Goal: Task Accomplishment & Management: Manage account settings

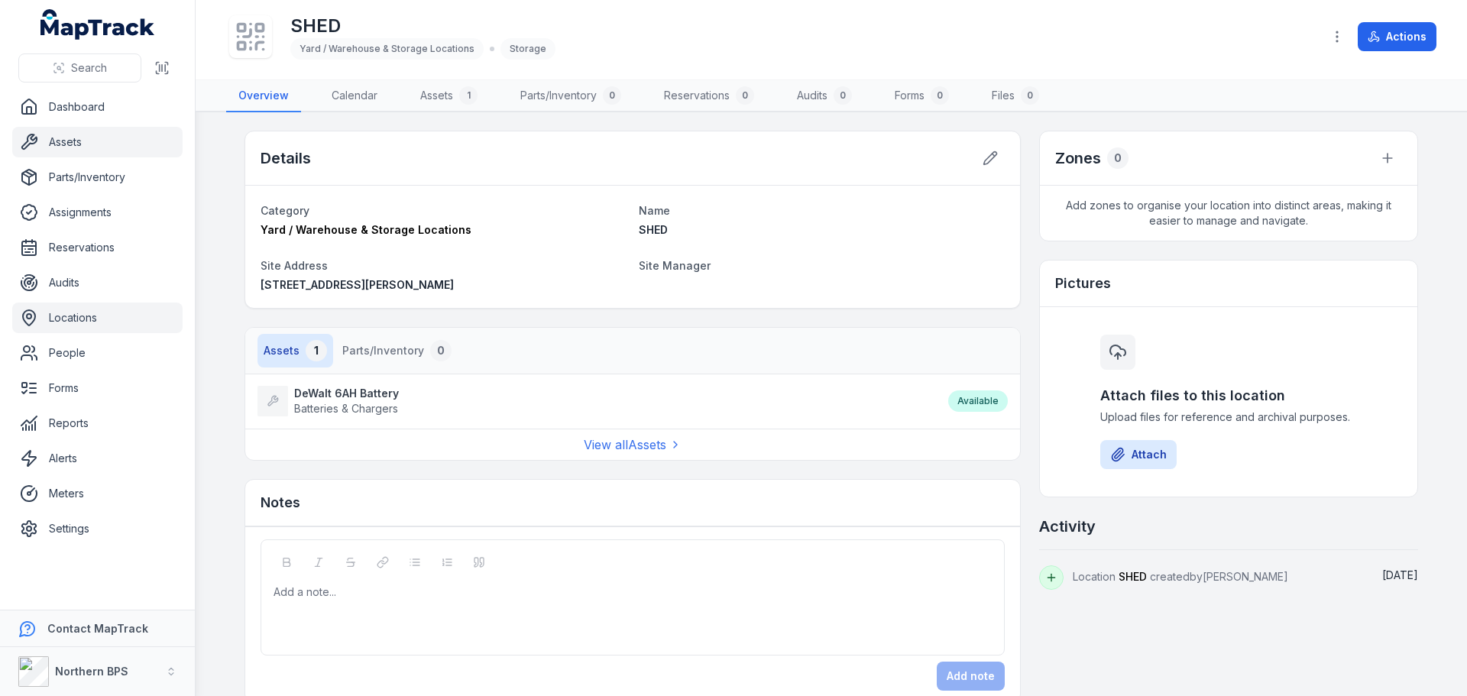
click at [71, 151] on link "Assets" at bounding box center [97, 142] width 170 height 31
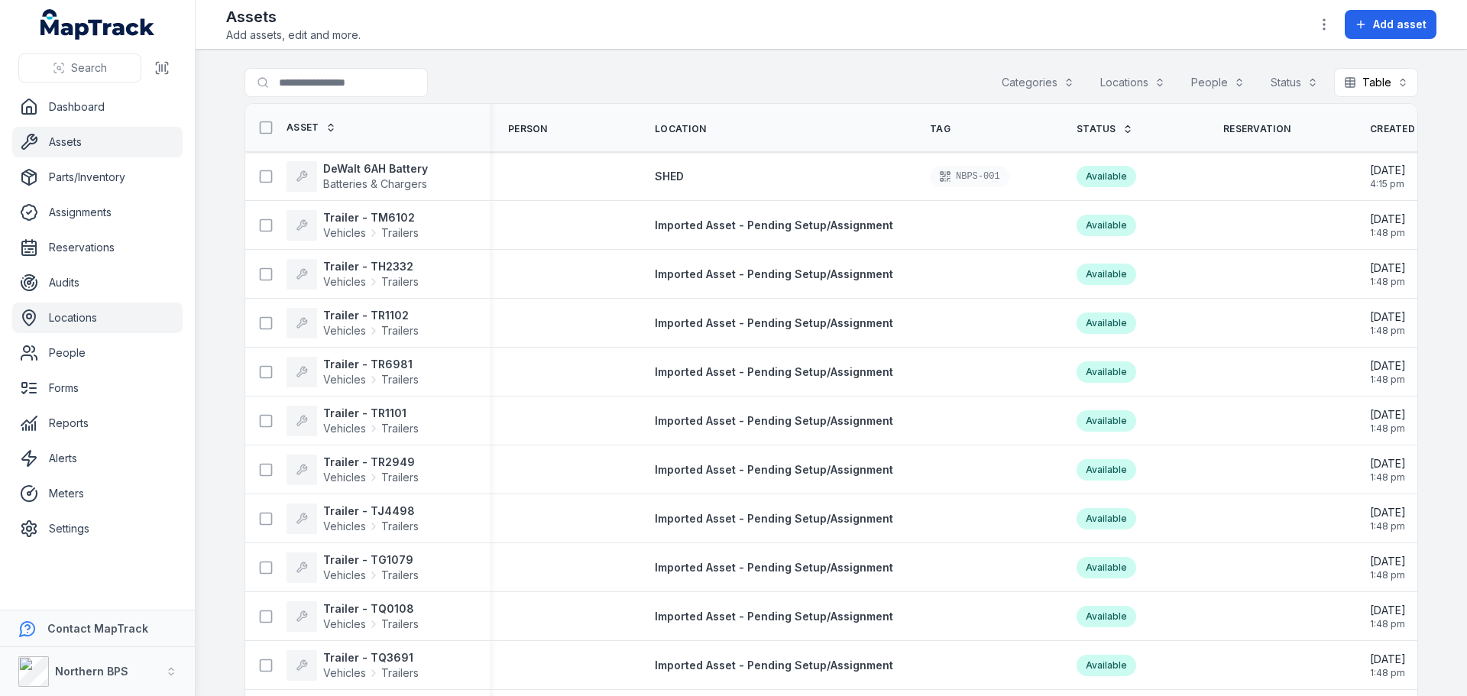
click at [66, 323] on link "Locations" at bounding box center [97, 318] width 170 height 31
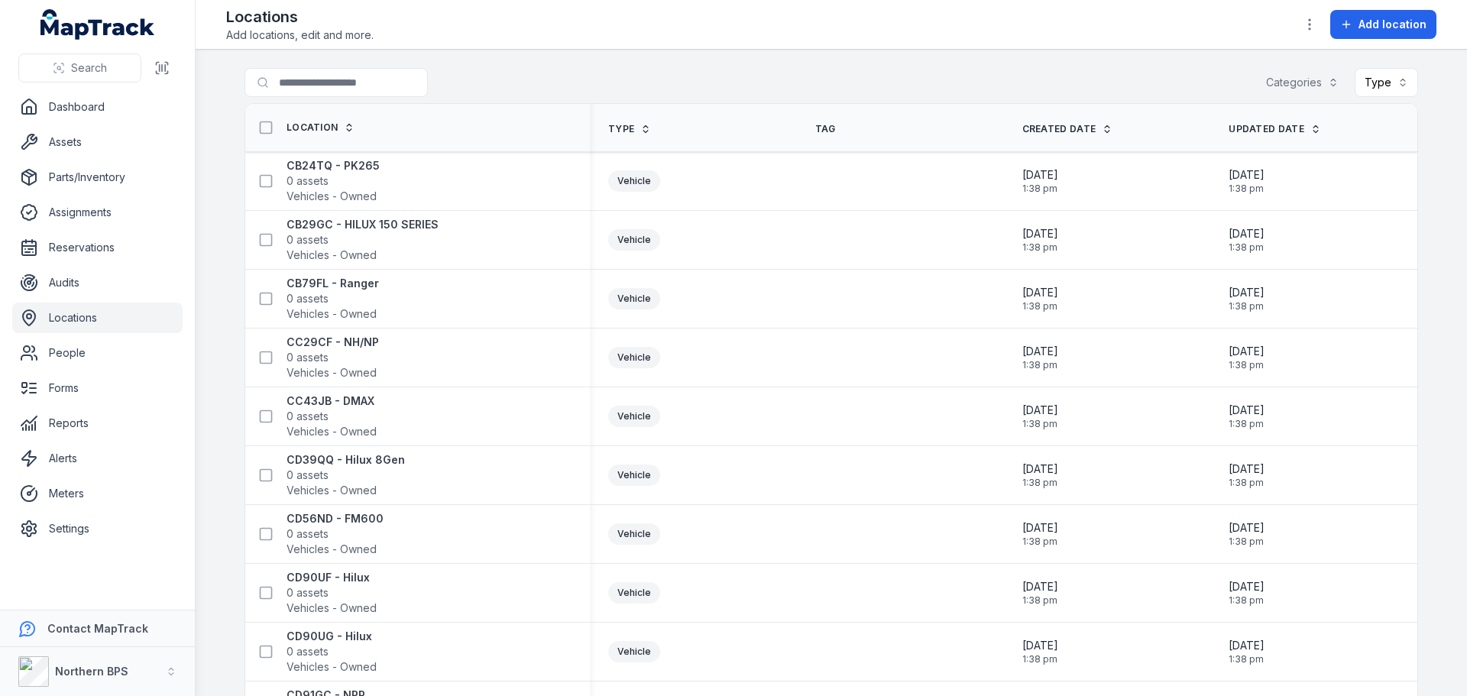
click at [90, 319] on link "Locations" at bounding box center [97, 318] width 170 height 31
click at [68, 138] on link "Assets" at bounding box center [97, 142] width 170 height 31
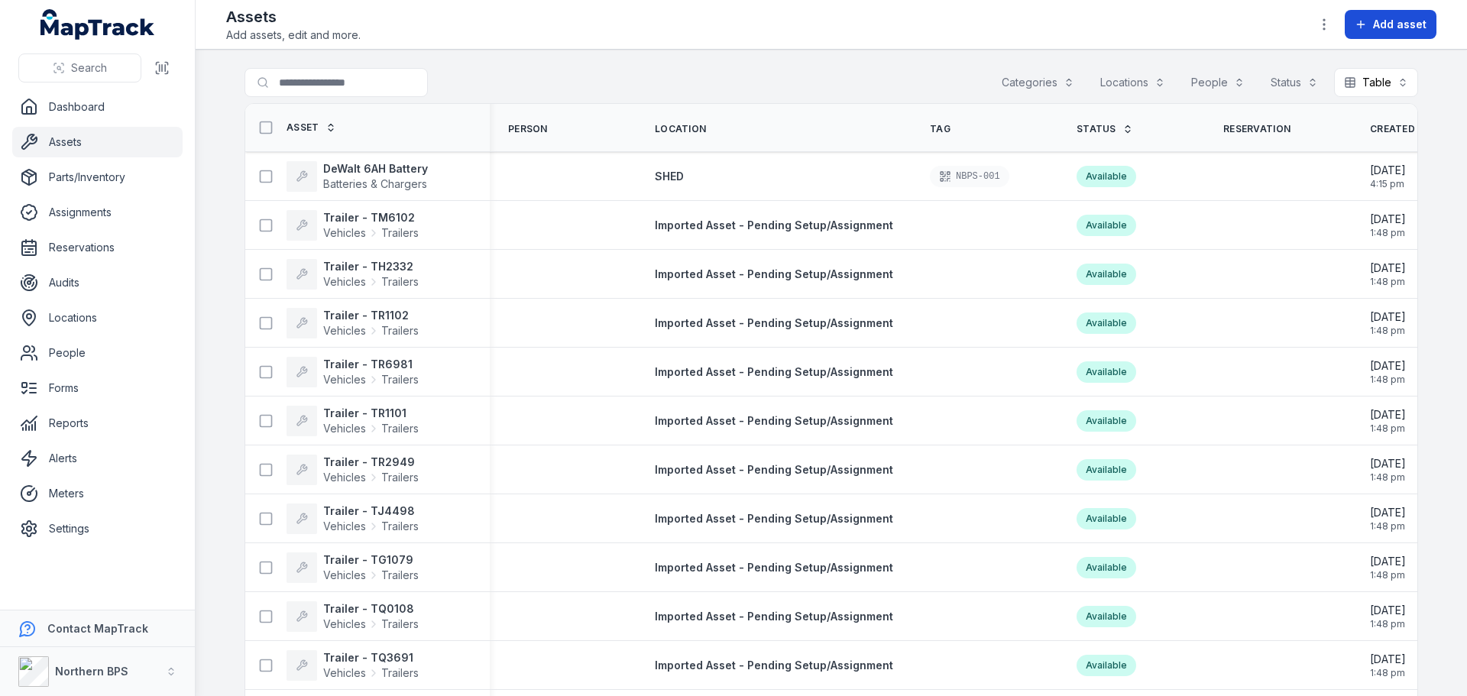
click at [1381, 25] on span "Add asset" at bounding box center [1399, 24] width 53 height 15
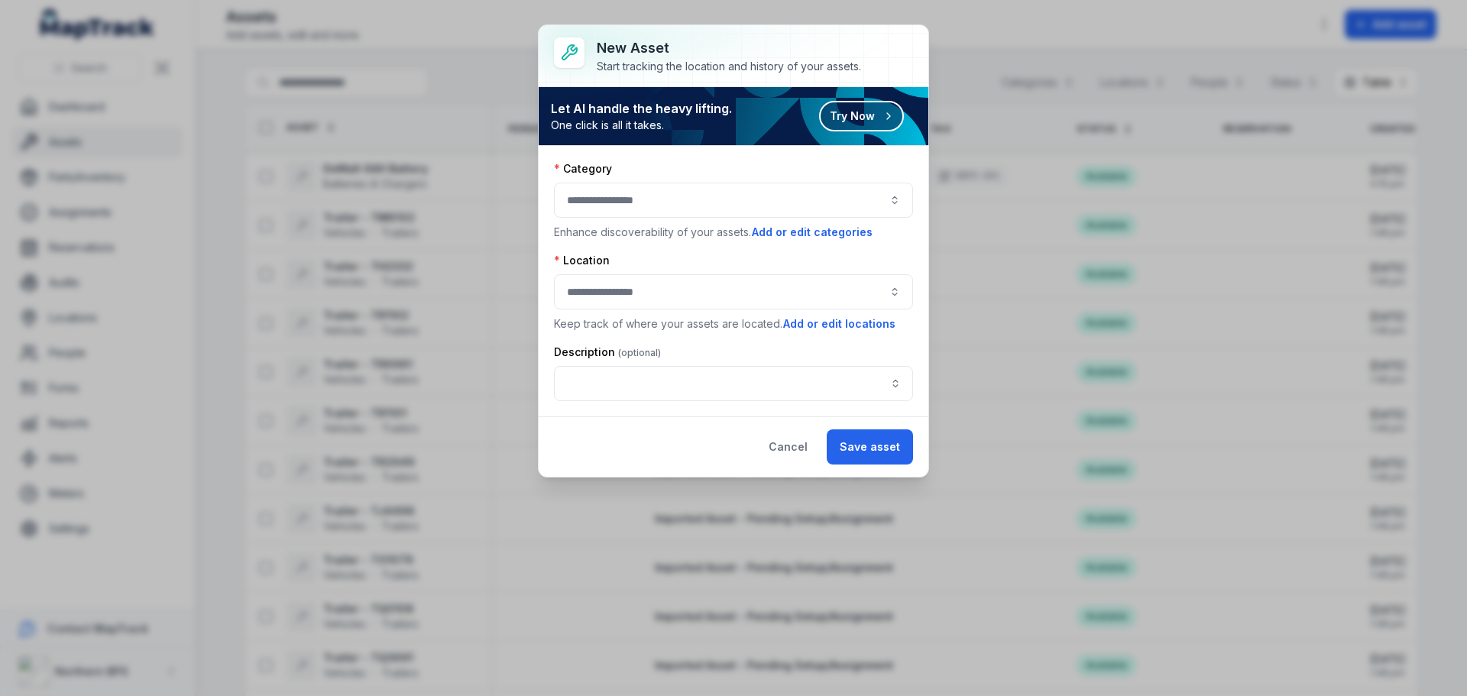
click at [869, 116] on button "Try Now" at bounding box center [861, 116] width 85 height 31
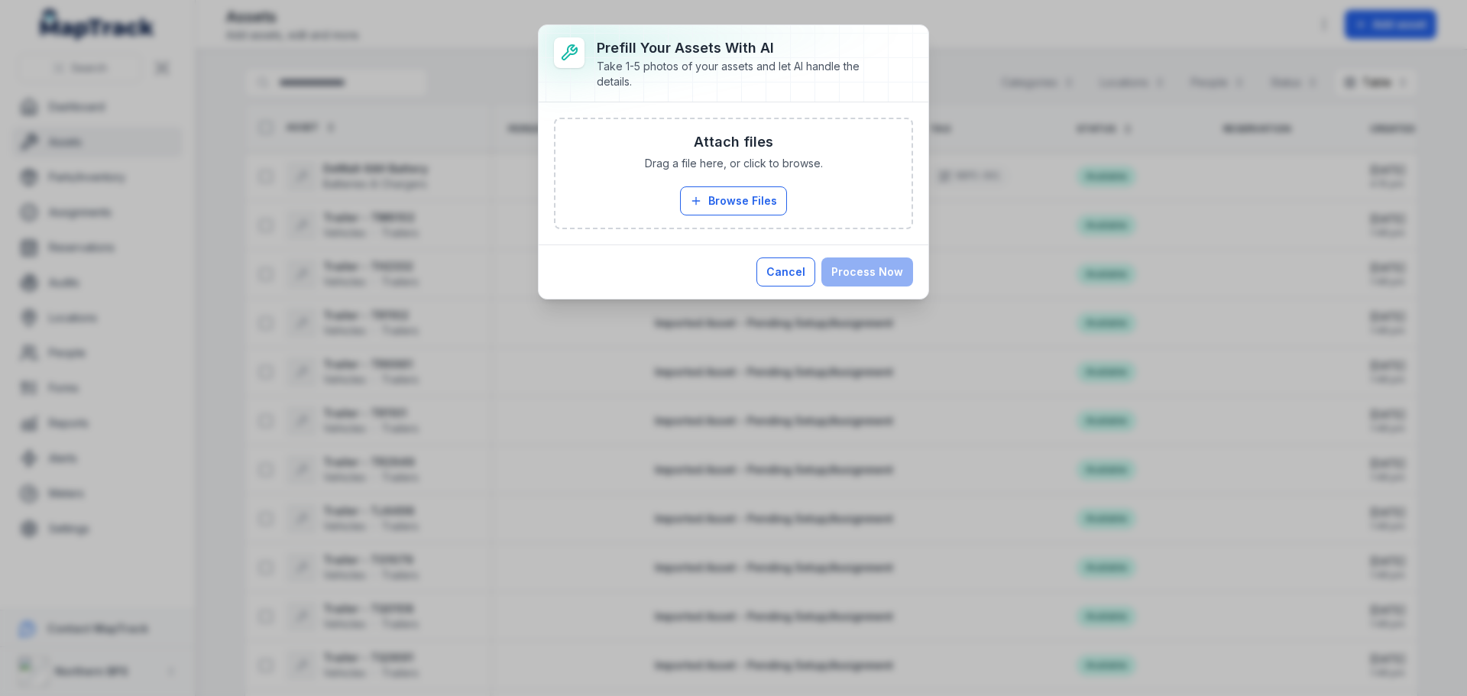
click at [794, 280] on button "Cancel" at bounding box center [786, 272] width 59 height 29
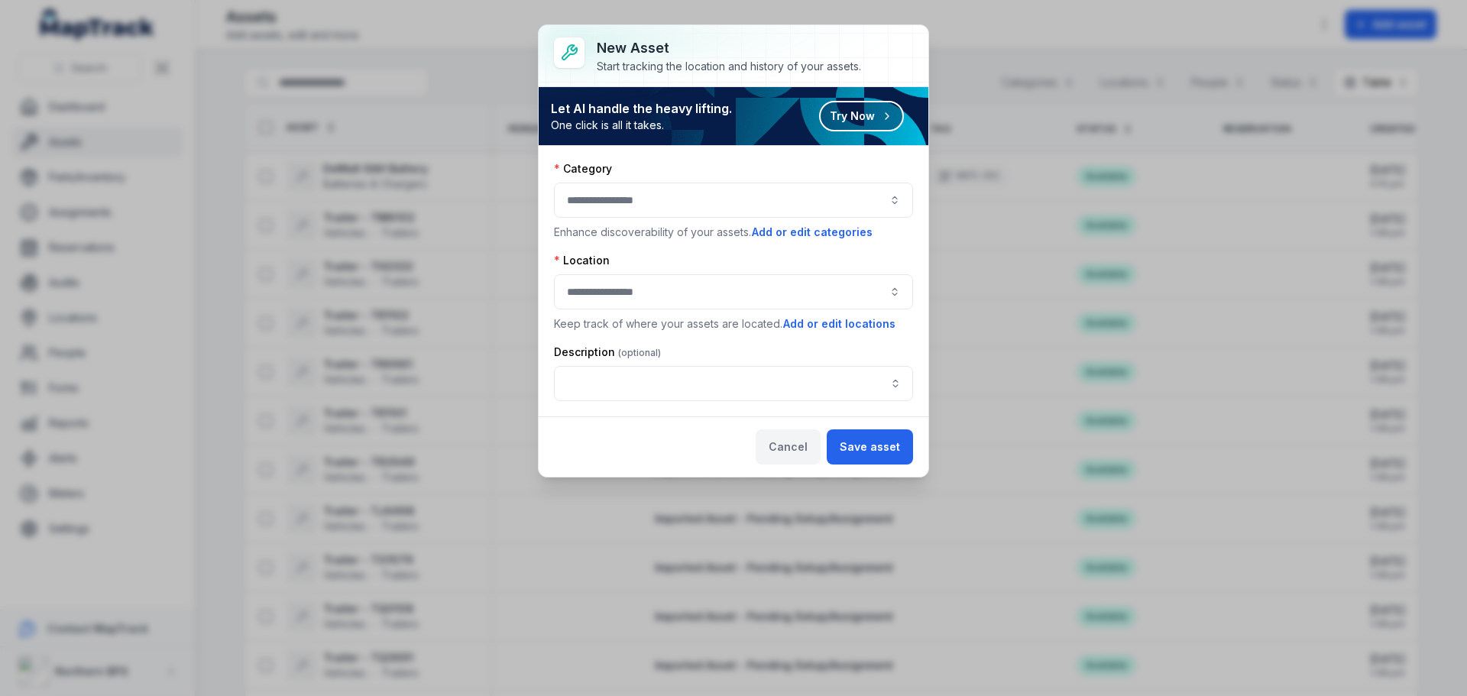
click at [802, 443] on button "Cancel" at bounding box center [788, 447] width 65 height 35
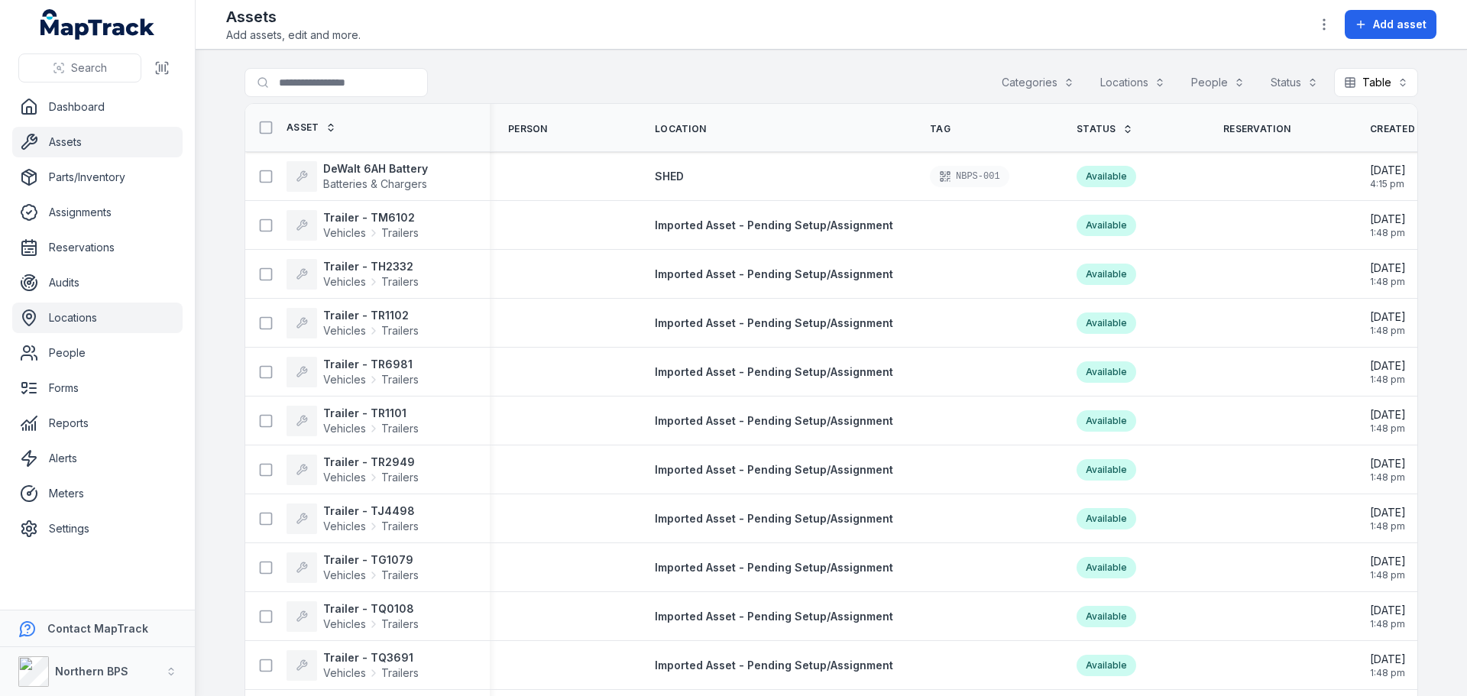
click at [73, 323] on link "Locations" at bounding box center [97, 318] width 170 height 31
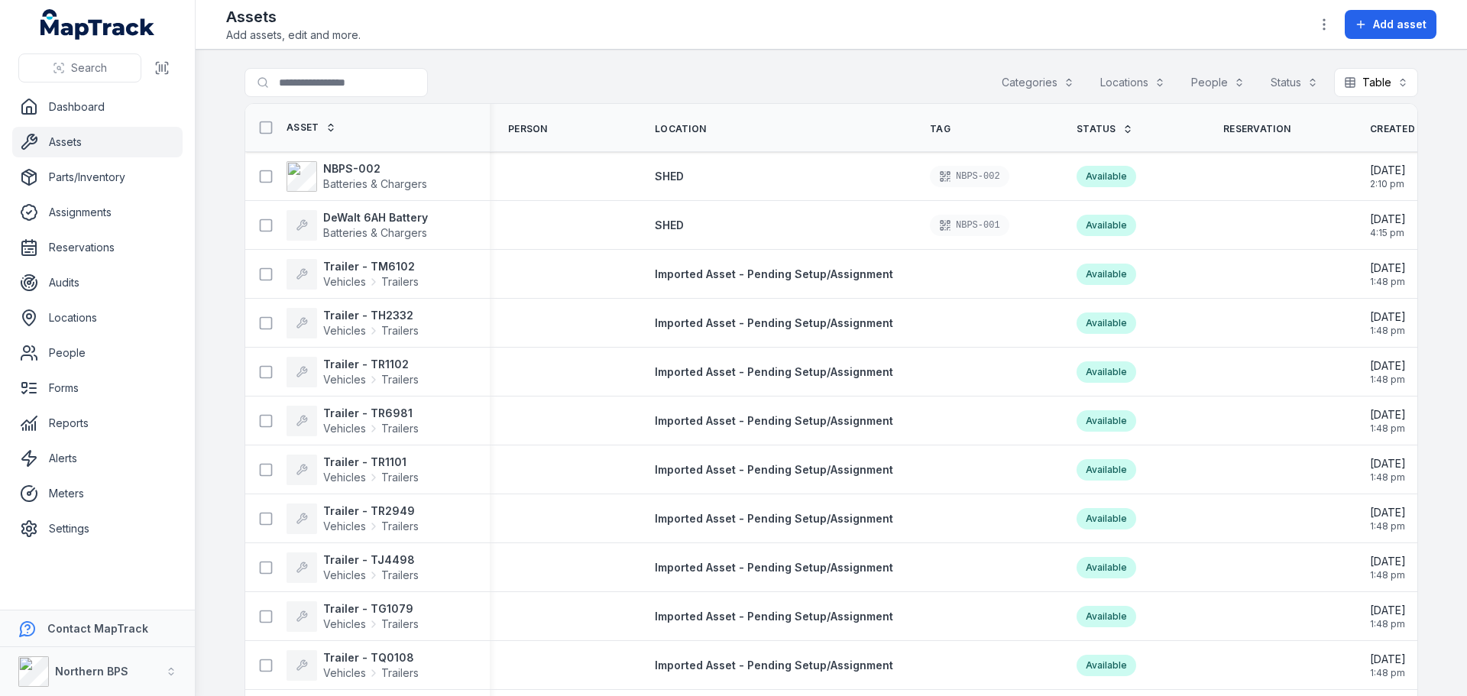
click at [73, 323] on link "Locations" at bounding box center [97, 318] width 170 height 31
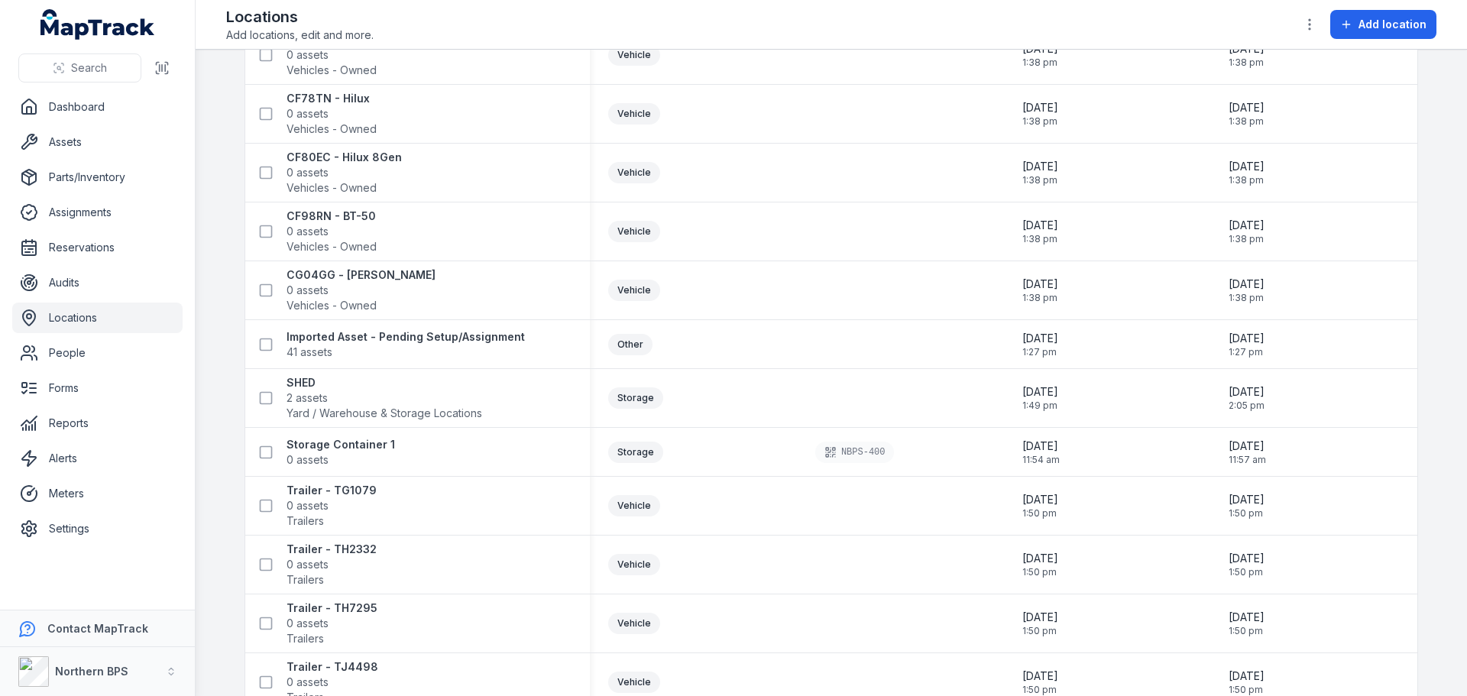
scroll to position [994, 0]
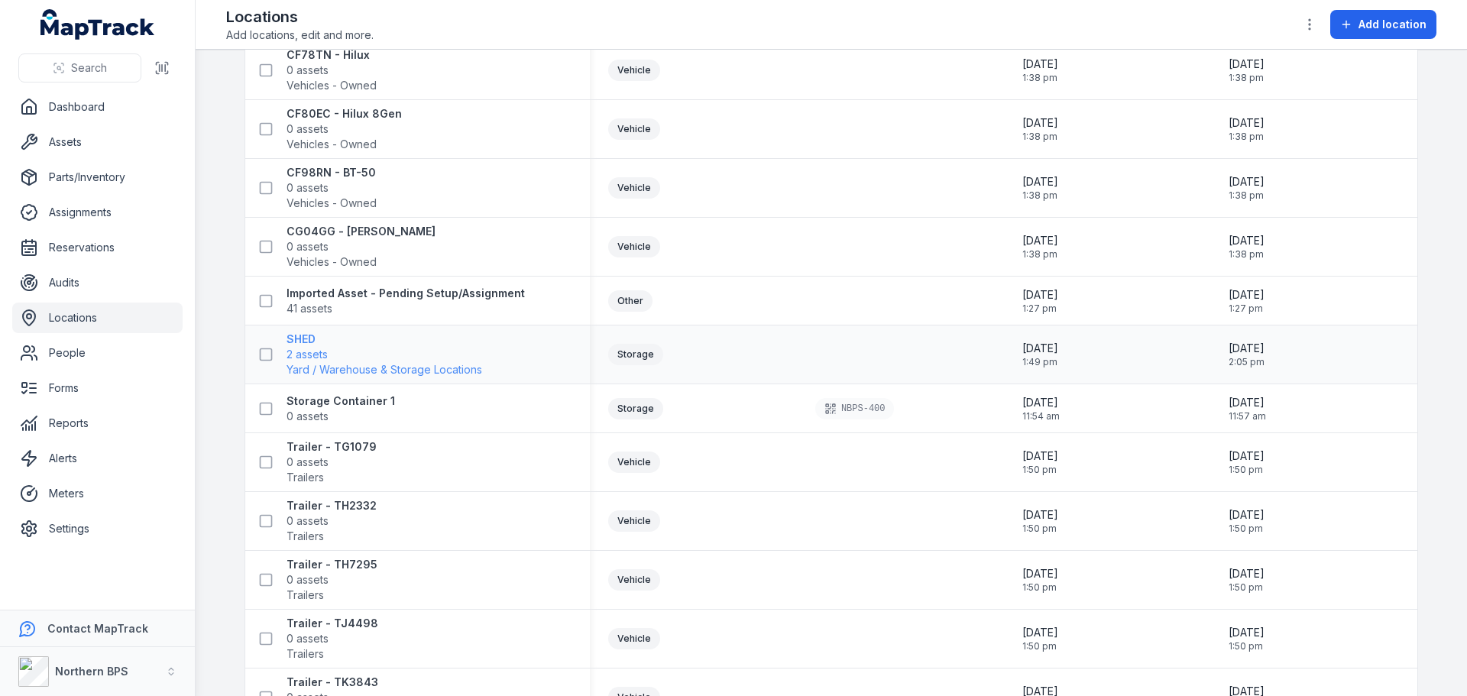
click at [287, 339] on strong "SHED" at bounding box center [385, 339] width 196 height 15
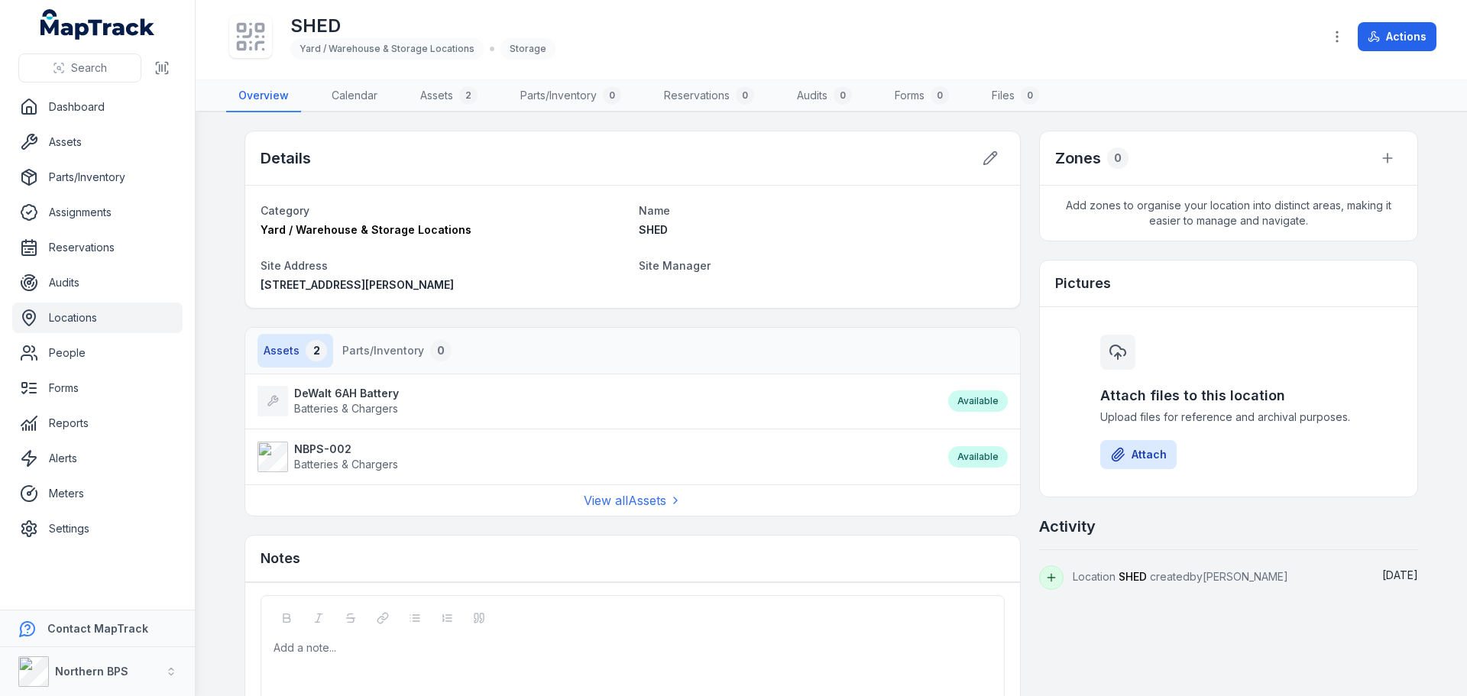
click at [1002, 320] on div "Details Category Yard / Warehouse & Storage Locations Name SHED Site Address [S…" at bounding box center [633, 445] width 776 height 629
click at [1020, 537] on div "Details Category Yard / Warehouse & Storage Locations Name SHED Site Address [S…" at bounding box center [832, 445] width 1174 height 629
click at [29, 350] on circle at bounding box center [27, 349] width 6 height 6
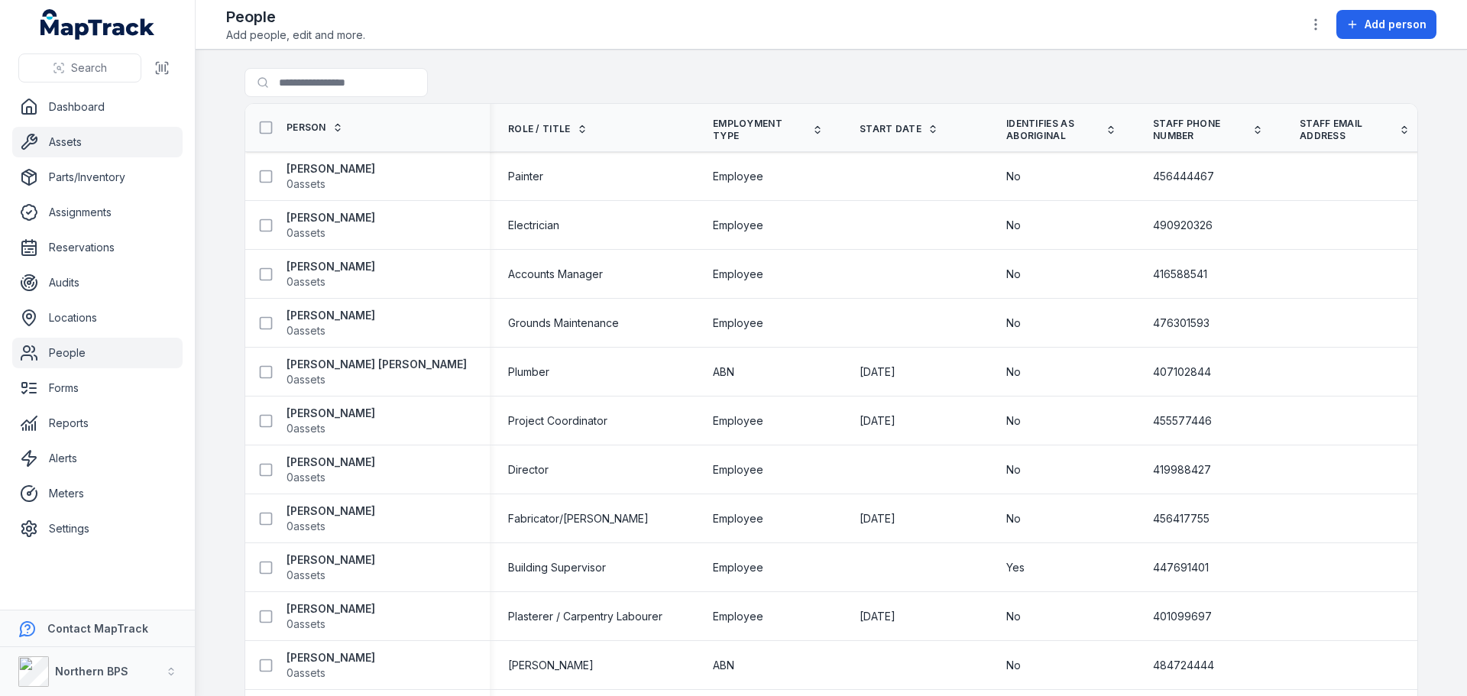
click at [78, 147] on link "Assets" at bounding box center [97, 142] width 170 height 31
